Goal: Transaction & Acquisition: Purchase product/service

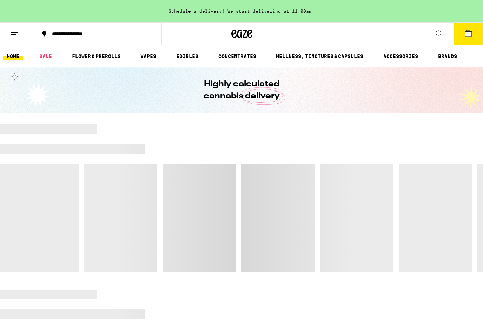
click at [470, 35] on icon at bounding box center [468, 33] width 6 height 6
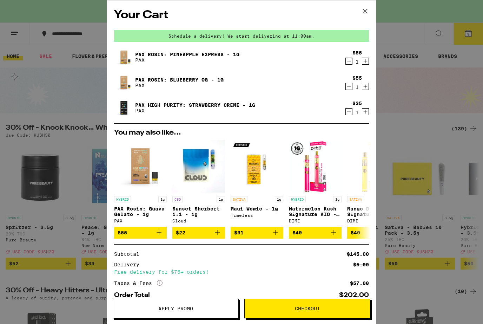
click at [368, 12] on icon at bounding box center [365, 11] width 11 height 11
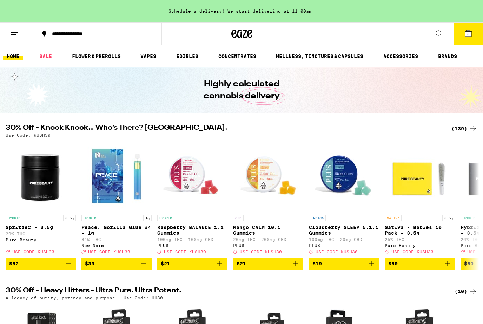
click at [439, 32] on icon at bounding box center [439, 33] width 8 height 8
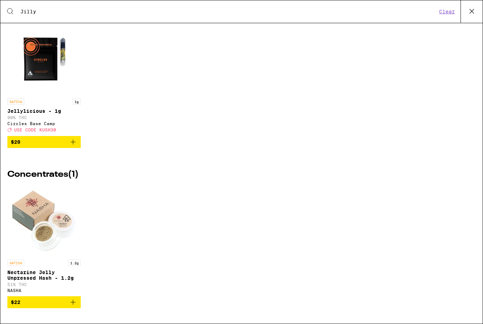
type input "Killy"
